Goal: Task Accomplishment & Management: Use online tool/utility

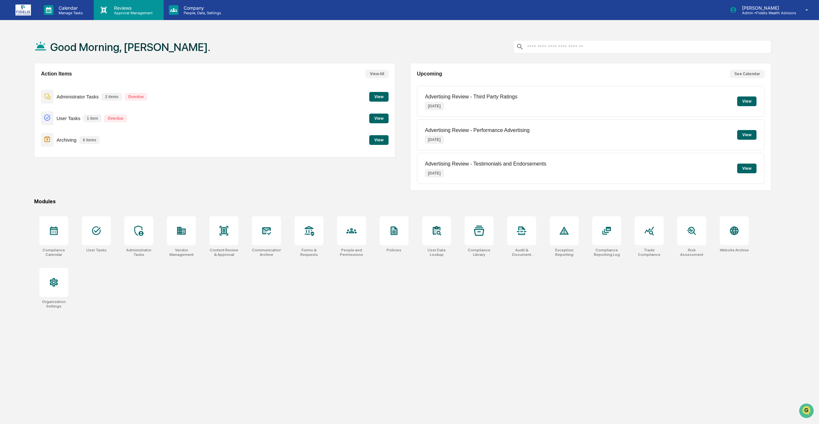
click at [146, 8] on p "Reviews" at bounding box center [132, 7] width 47 height 5
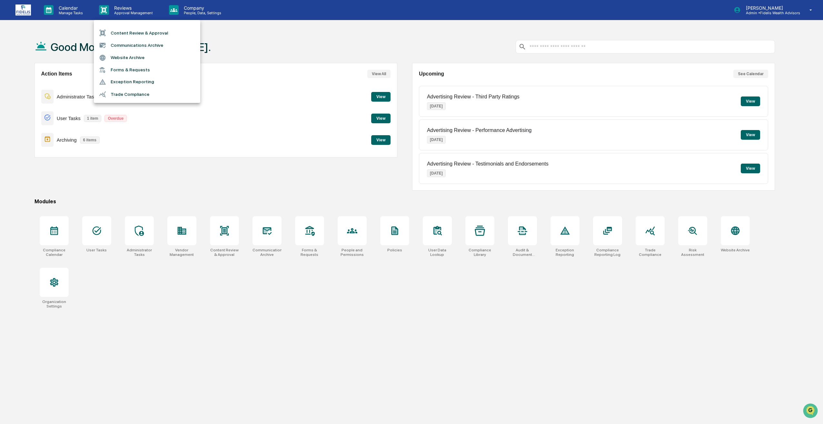
click at [146, 30] on li "Content Review & Approval" at bounding box center [147, 33] width 106 height 12
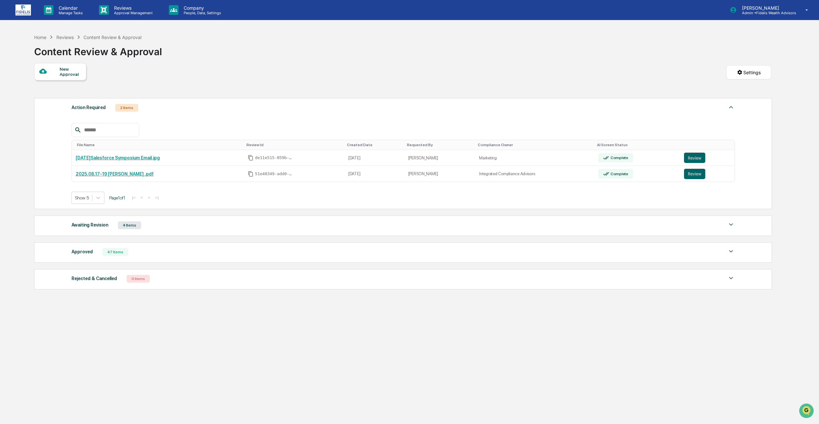
click at [167, 251] on div "Approved 47 Items" at bounding box center [404, 251] width 664 height 9
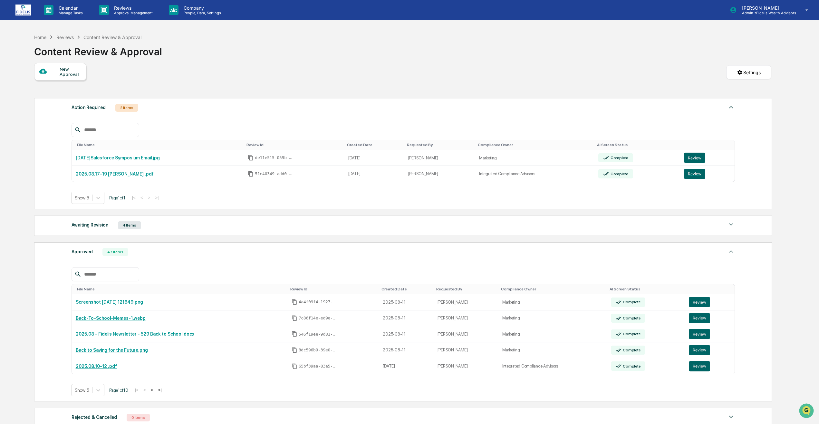
scroll to position [81, 0]
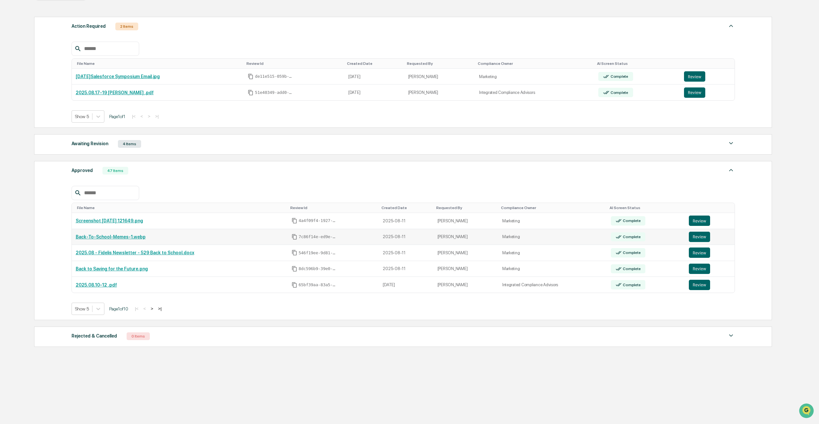
click at [128, 238] on link "Back-To-School-Memes-1.webp" at bounding box center [111, 236] width 70 height 5
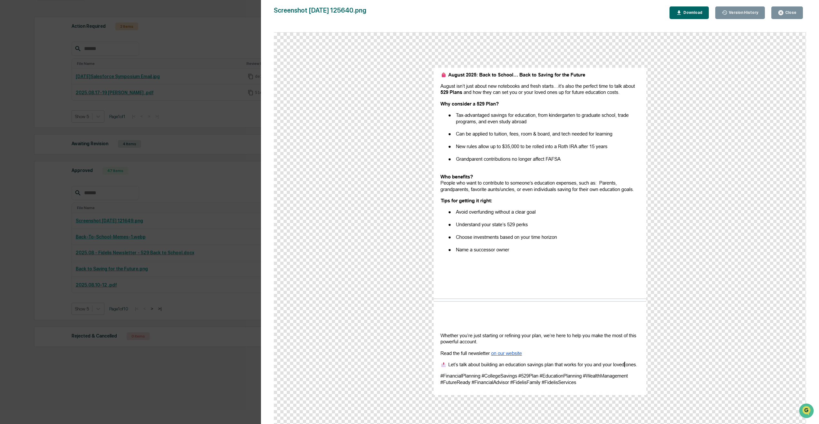
click at [786, 11] on div "Close" at bounding box center [790, 12] width 13 height 5
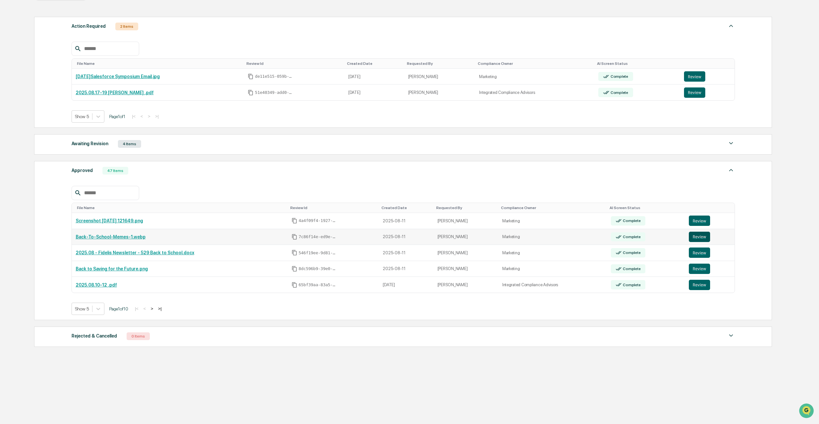
click at [705, 236] on button "Review" at bounding box center [699, 236] width 21 height 10
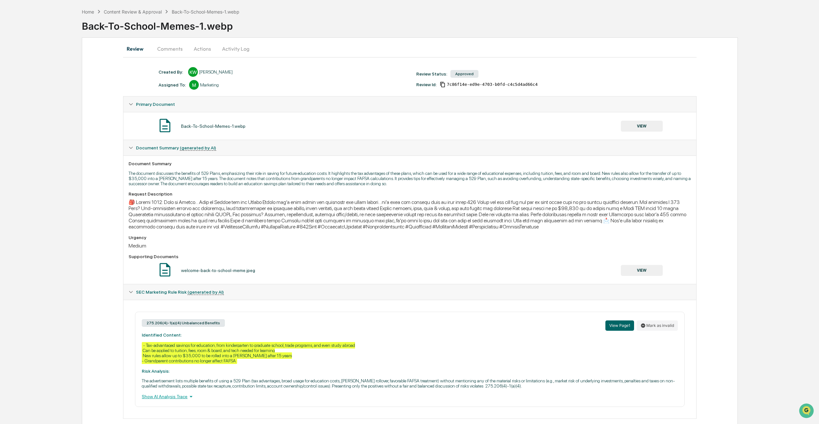
scroll to position [38, 0]
